Goal: Go to known website: Access a specific website the user already knows

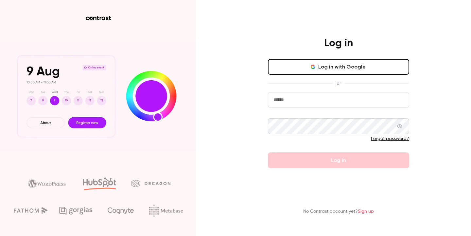
type input "**********"
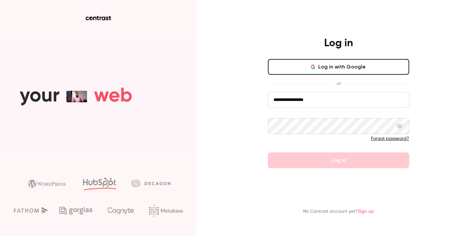
click at [325, 159] on form "**********" at bounding box center [338, 130] width 141 height 76
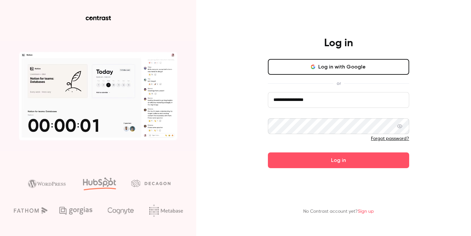
click at [325, 159] on button "Log in" at bounding box center [338, 160] width 141 height 16
